Goal: Task Accomplishment & Management: Complete application form

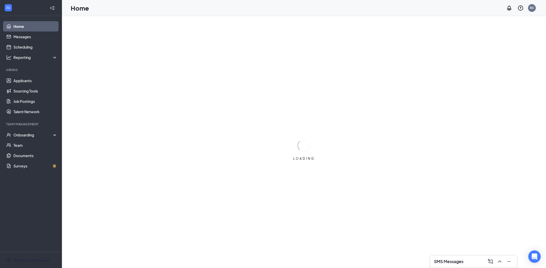
click at [34, 258] on div "Switch to admin view" at bounding box center [31, 259] width 36 height 5
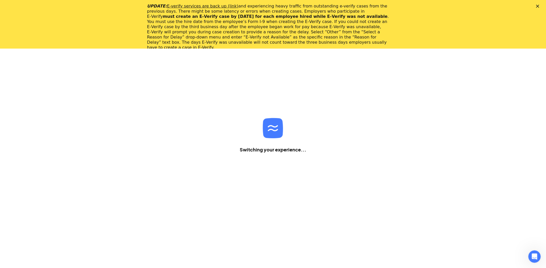
click at [539, 6] on icon "Close" at bounding box center [537, 6] width 3 height 3
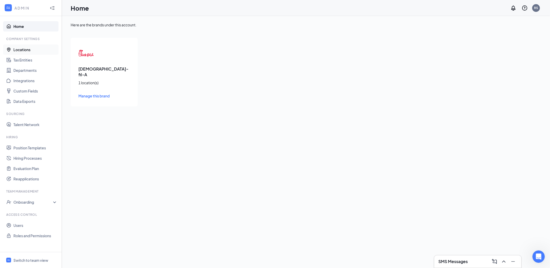
click at [31, 49] on link "Locations" at bounding box center [35, 49] width 44 height 10
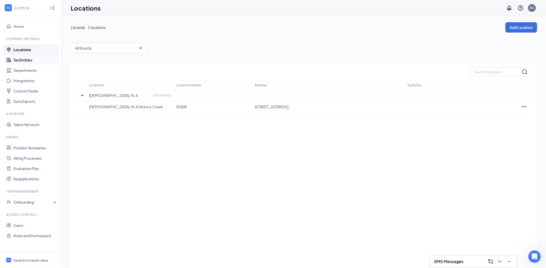
click at [41, 61] on link "Tax Entities" at bounding box center [35, 60] width 44 height 10
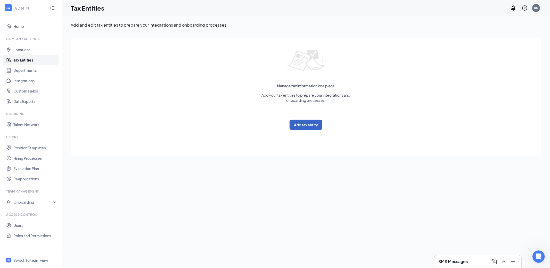
click at [307, 126] on button "Add tax entity" at bounding box center [306, 124] width 33 height 10
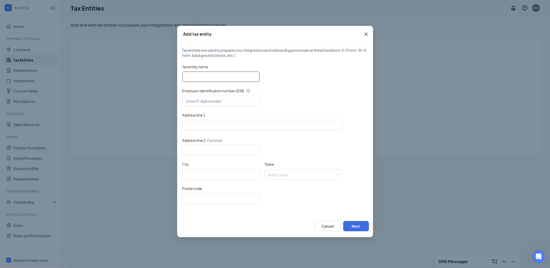
click at [239, 79] on input "Tax entity name" at bounding box center [220, 76] width 77 height 10
paste input "RS2 Hospitality Group, Inc dba [DEMOGRAPHIC_DATA]-fil-A [GEOGRAPHIC_DATA]"
type input "RS2 Hospitality Group, Inc dba [DEMOGRAPHIC_DATA]-fil-A [GEOGRAPHIC_DATA]"
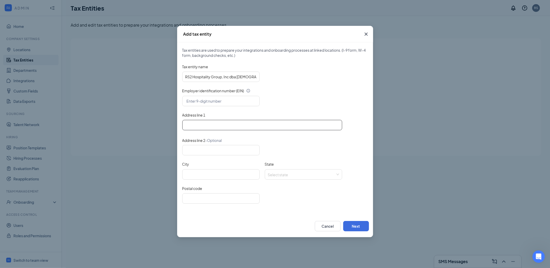
drag, startPoint x: 202, startPoint y: 117, endPoint x: 202, endPoint y: 120, distance: 3.1
click at [202, 117] on label "Address line 1" at bounding box center [193, 114] width 23 height 5
click at [203, 122] on input "Address line 1" at bounding box center [262, 125] width 160 height 10
paste input "[STREET_ADDRESS]"
type input "[STREET_ADDRESS]"
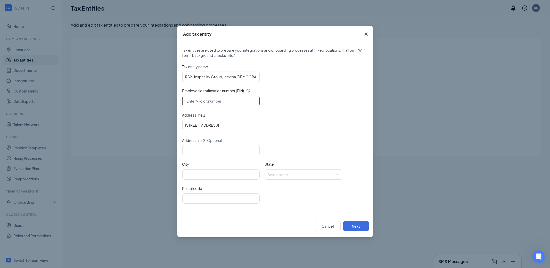
click at [231, 103] on input "text" at bounding box center [220, 101] width 77 height 10
paste input "[US_EMPLOYER_IDENTIFICATION_NUMBER]"
type input "[US_EMPLOYER_IDENTIFICATION_NUMBER]"
click at [243, 123] on input "[STREET_ADDRESS]" at bounding box center [262, 125] width 160 height 10
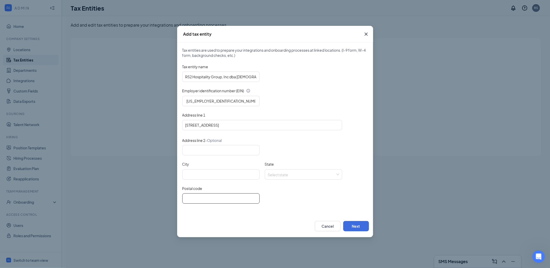
drag, startPoint x: 243, startPoint y: 202, endPoint x: 245, endPoint y: 198, distance: 4.4
click at [243, 201] on input "Postal code" at bounding box center [220, 198] width 77 height 10
paste input "75065"
type input "75065"
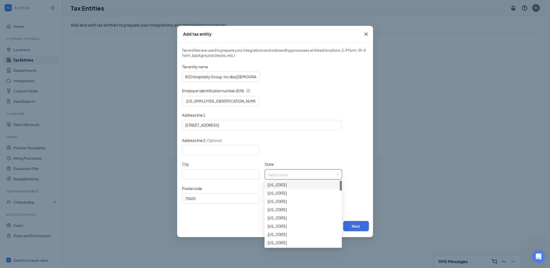
drag, startPoint x: 293, startPoint y: 172, endPoint x: 293, endPoint y: 170, distance: 2.6
click at [293, 173] on input "State" at bounding box center [302, 173] width 68 height 8
click at [279, 209] on div "[US_STATE]" at bounding box center [303, 211] width 71 height 6
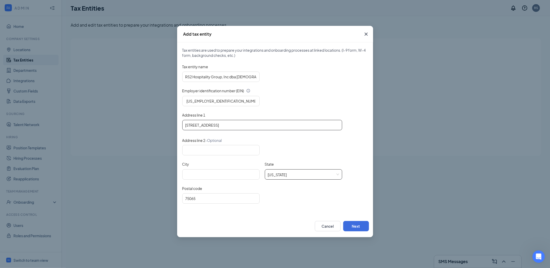
click at [226, 123] on input "[STREET_ADDRESS]" at bounding box center [262, 125] width 160 height 10
drag, startPoint x: 213, startPoint y: 174, endPoint x: 214, endPoint y: 167, distance: 7.3
click at [213, 174] on input "City" at bounding box center [220, 174] width 77 height 10
paste input "Creek"
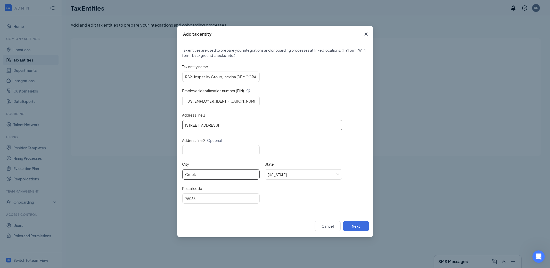
type input "Creek"
drag, startPoint x: 223, startPoint y: 125, endPoint x: 278, endPoint y: 126, distance: 54.7
click at [277, 125] on input "[STREET_ADDRESS]" at bounding box center [262, 125] width 160 height 10
type input "3550 FM 2181 Hickory"
click at [215, 124] on input "3550 FM 2181 Hickory" at bounding box center [262, 125] width 160 height 10
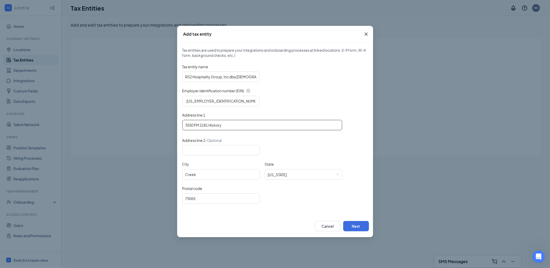
click at [215, 124] on input "3550 FM 2181 Hickory" at bounding box center [262, 125] width 160 height 10
click at [185, 173] on input "Creek" at bounding box center [220, 174] width 77 height 10
paste input "Hickory"
type input "Hickory Creek"
click at [215, 124] on input "3550 FM 2181 Hickory" at bounding box center [262, 125] width 160 height 10
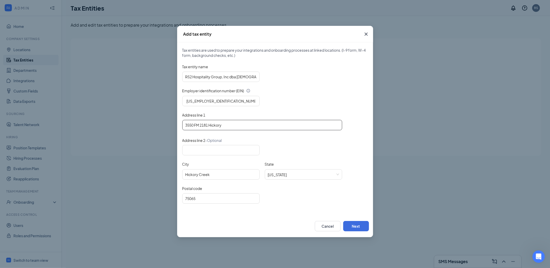
click at [215, 124] on input "3550 FM 2181 Hickory" at bounding box center [262, 125] width 160 height 10
type input "3550 FM 2181"
drag, startPoint x: 353, startPoint y: 222, endPoint x: 346, endPoint y: 223, distance: 7.5
click at [353, 222] on button "Next" at bounding box center [356, 226] width 26 height 10
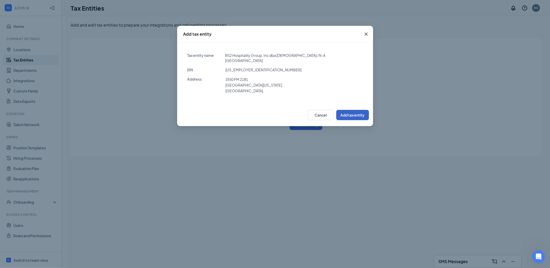
click at [367, 113] on button "Add tax entity" at bounding box center [353, 115] width 33 height 10
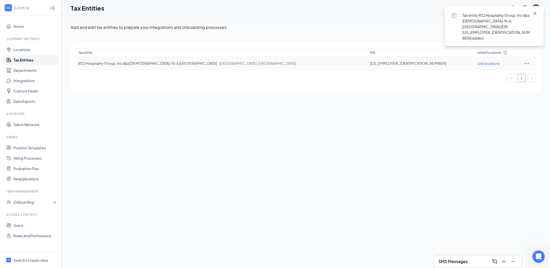
click at [477, 63] on span "Link locations" at bounding box center [488, 63] width 23 height 5
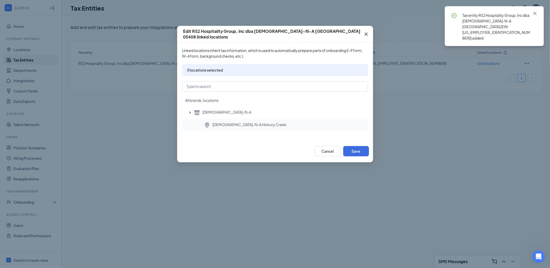
click at [311, 131] on div "[DEMOGRAPHIC_DATA]-fil-A Hickory Creek" at bounding box center [275, 125] width 186 height 12
click at [360, 149] on button "Save" at bounding box center [356, 151] width 26 height 10
